Goal: Obtain resource: Download file/media

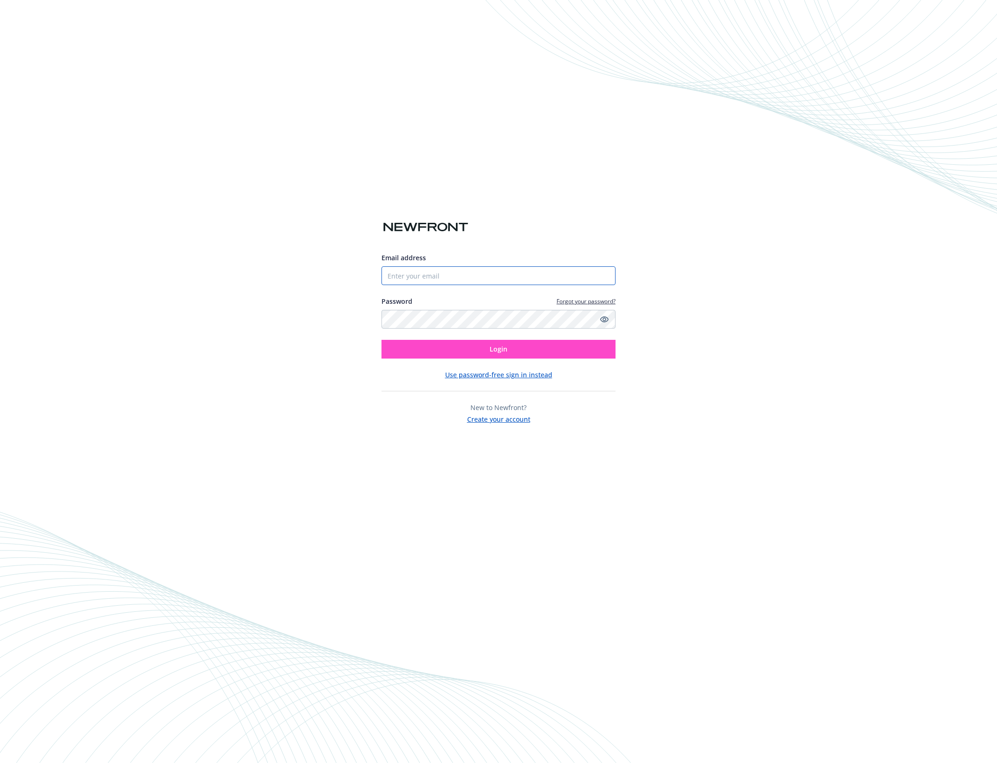
type input "[EMAIL_ADDRESS][DOMAIN_NAME]"
click at [489, 349] on button "Login" at bounding box center [498, 349] width 234 height 19
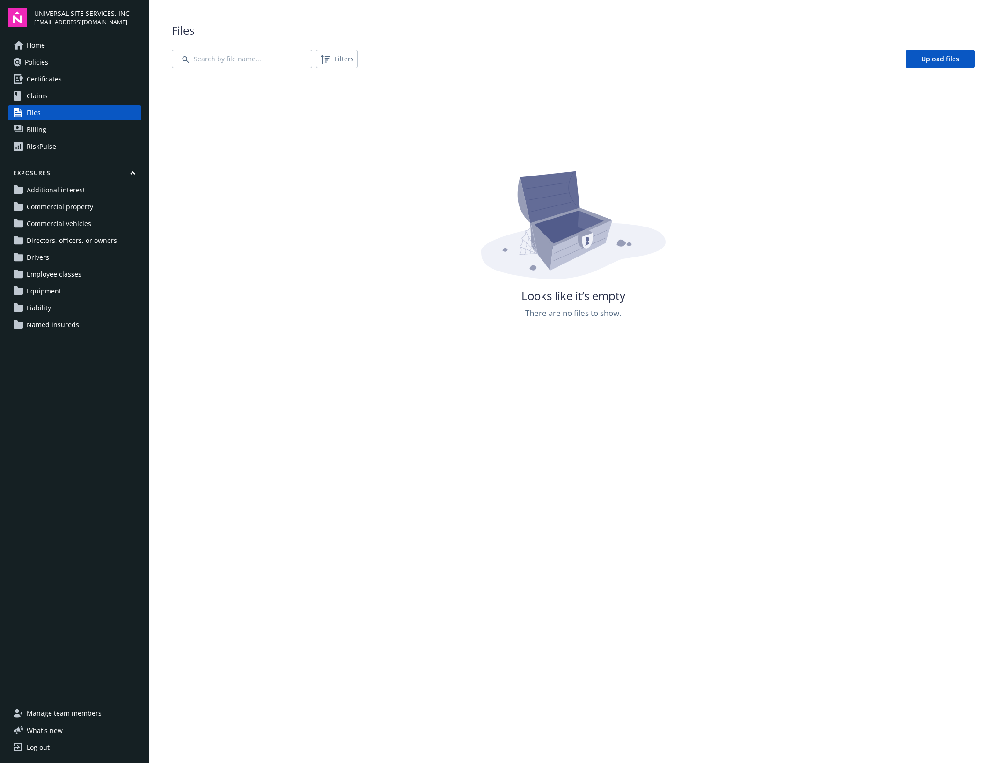
click at [80, 78] on link "Certificates" at bounding box center [74, 79] width 133 height 15
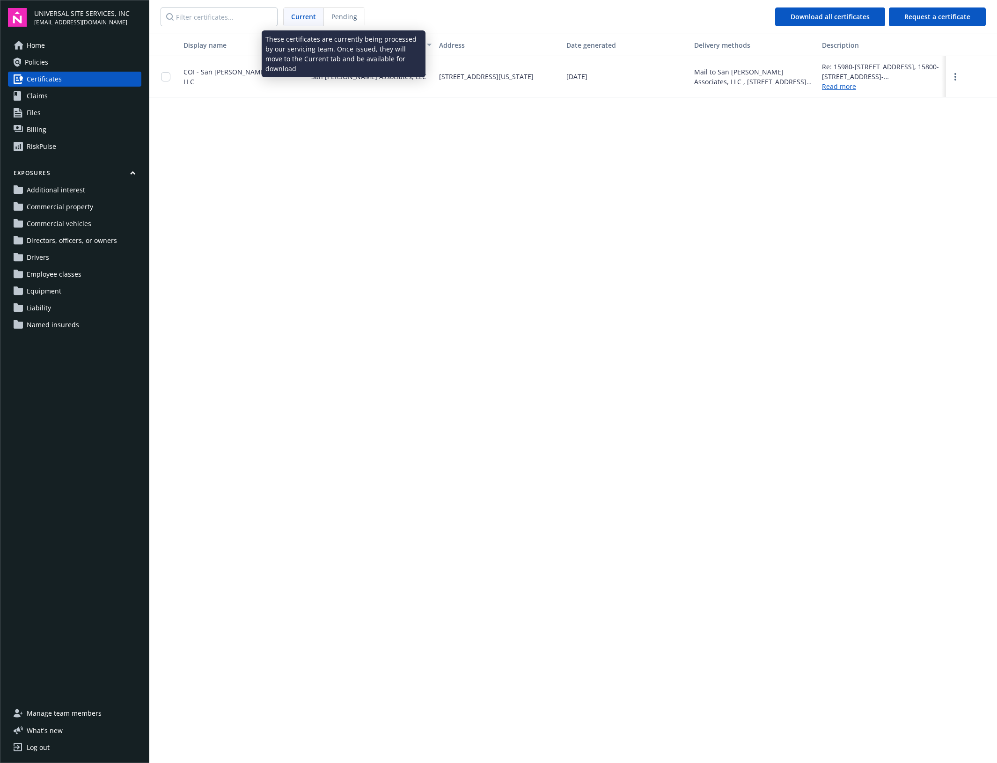
click at [352, 15] on span "Pending" at bounding box center [344, 17] width 26 height 10
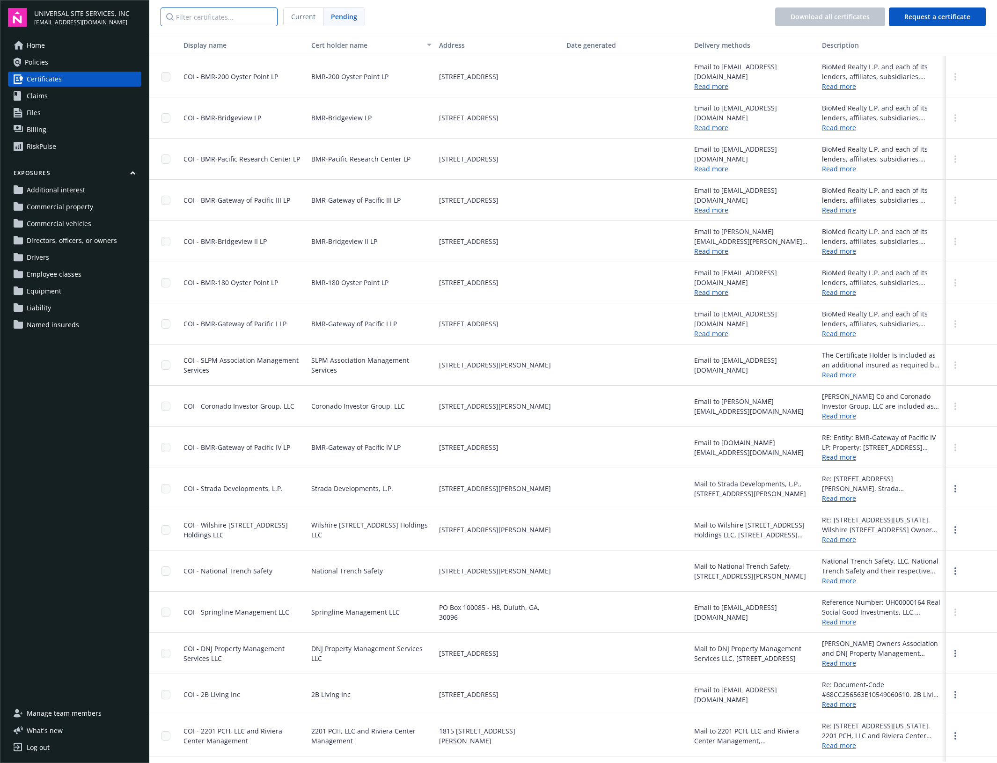
click at [219, 23] on input "Filter certificates..." at bounding box center [219, 16] width 117 height 19
click at [249, 15] on input "Filter certificates..." at bounding box center [219, 16] width 117 height 19
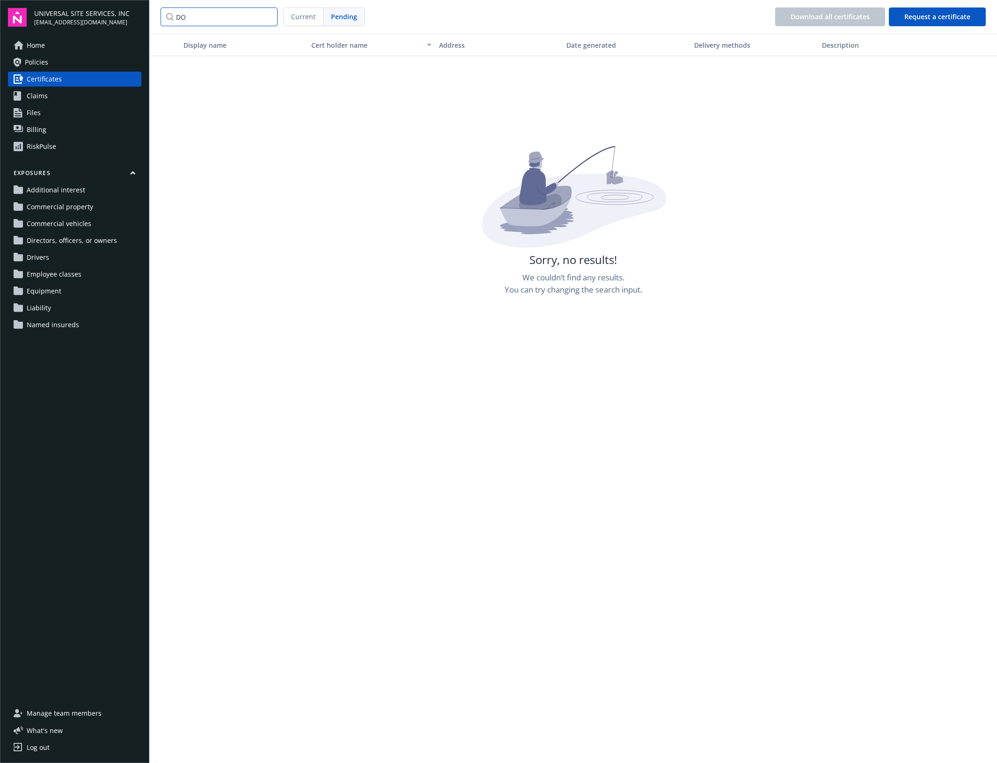
type input "D"
type input "EOI"
click at [57, 106] on link "Files" at bounding box center [74, 112] width 133 height 15
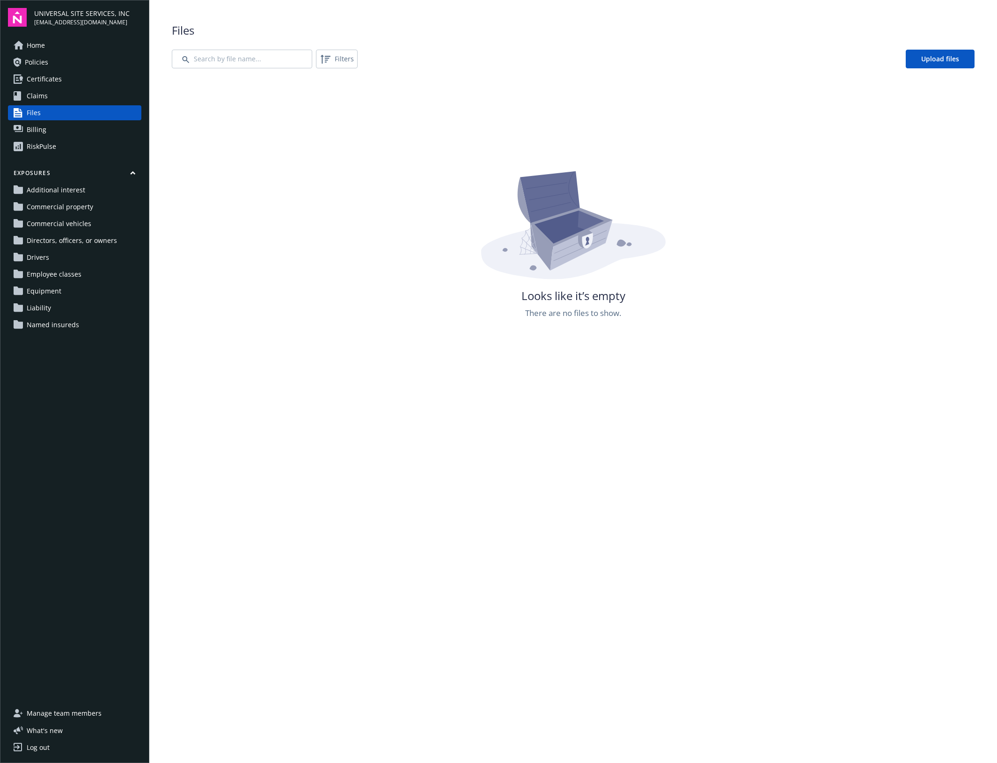
click at [61, 68] on link "Policies" at bounding box center [74, 62] width 133 height 15
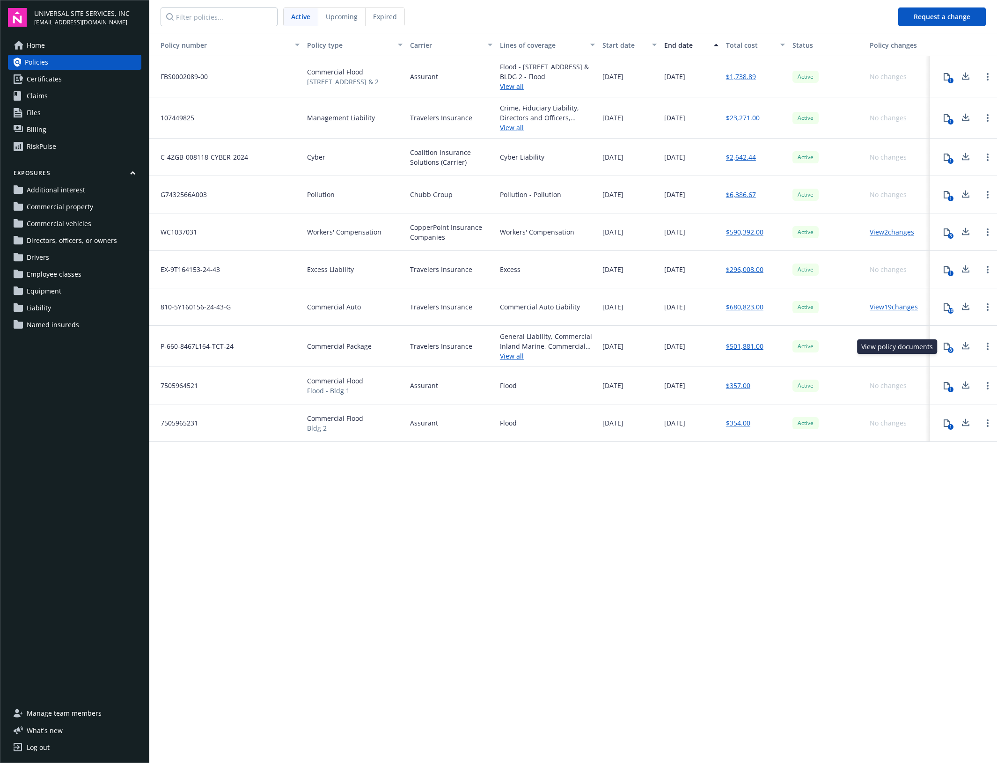
click at [951, 351] on div "8" at bounding box center [951, 350] width 6 height 6
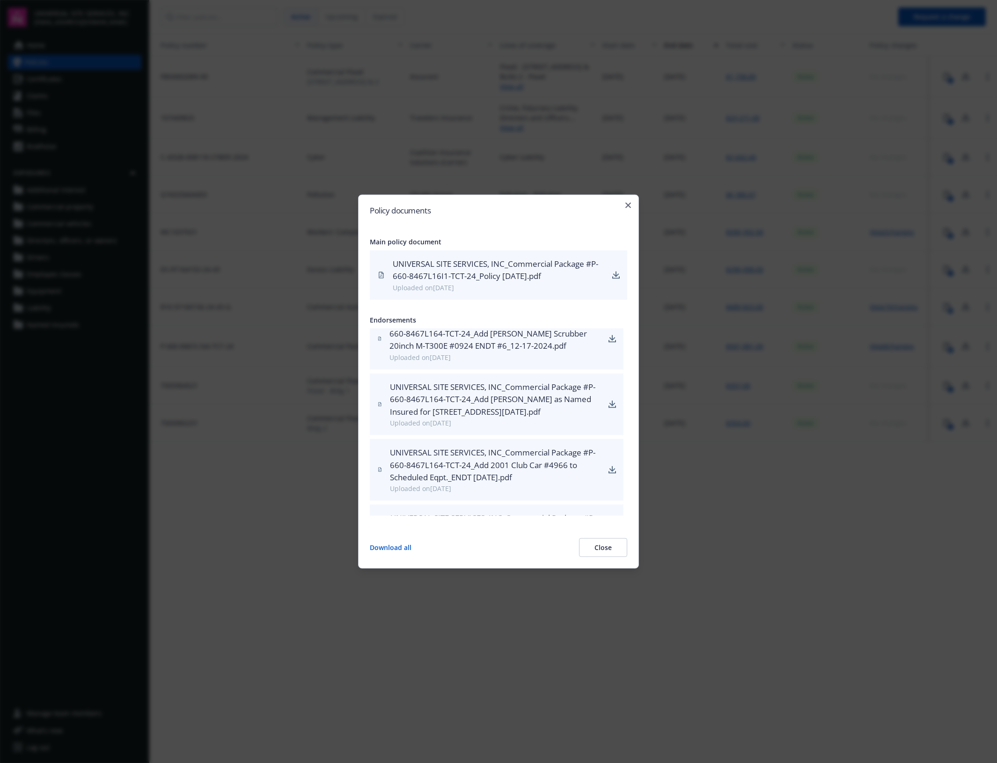
scroll to position [174, 0]
click at [608, 417] on link "download" at bounding box center [611, 411] width 7 height 11
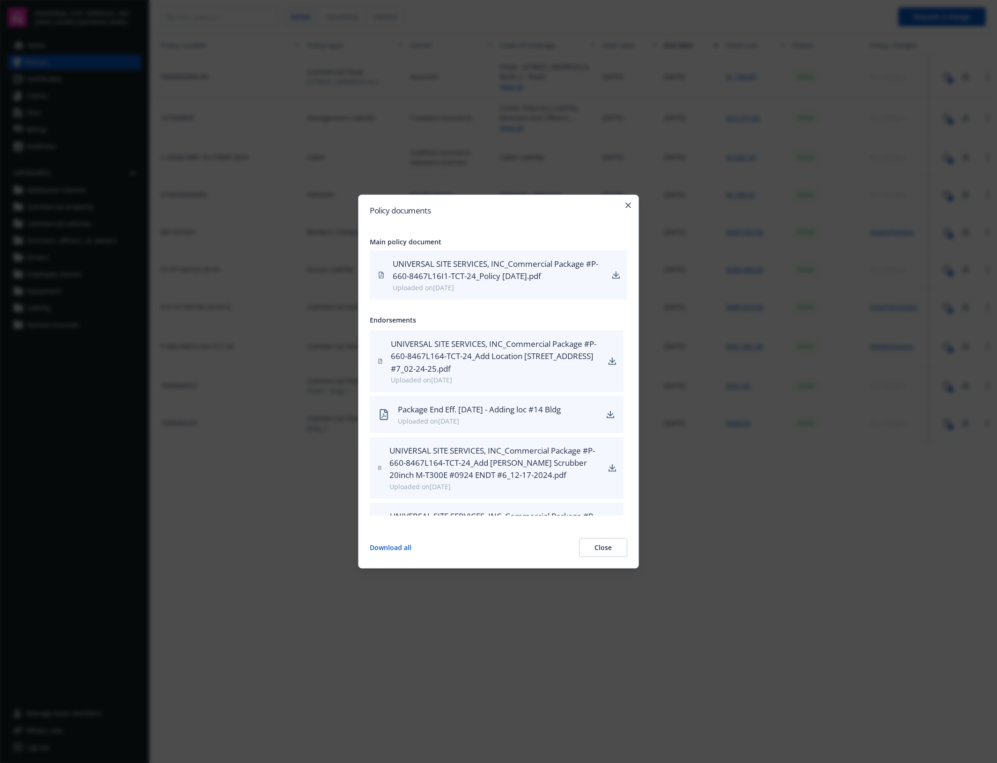
scroll to position [0, 0]
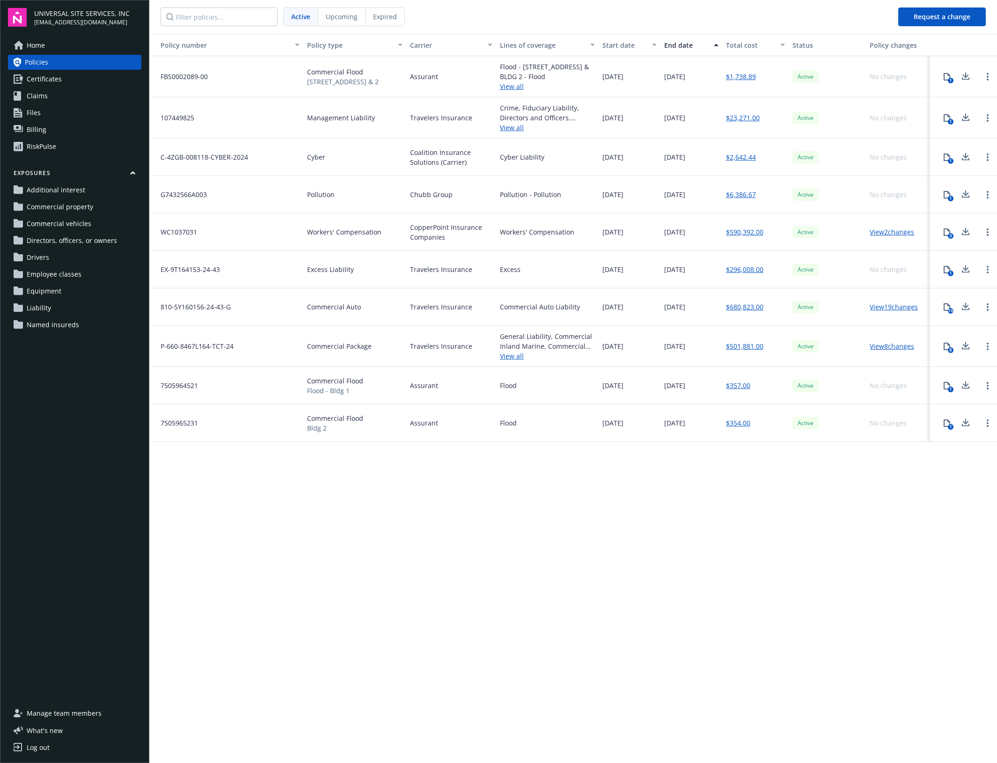
click at [573, 563] on div "Policy number Policy type Carrier Lines of coverage Start date End date Total c…" at bounding box center [573, 398] width 848 height 728
click at [352, 14] on span "Upcoming" at bounding box center [342, 17] width 32 height 10
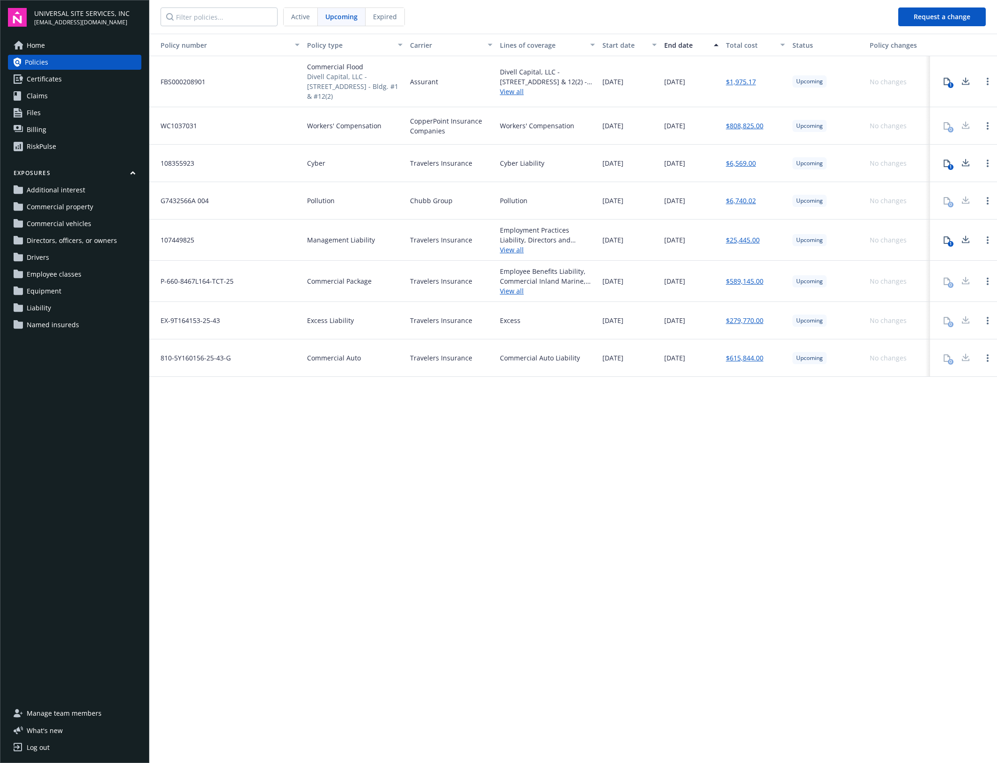
click at [366, 467] on div "Policy number Policy type Carrier Lines of coverage Start date End date Total c…" at bounding box center [573, 398] width 848 height 728
